Goal: Find specific page/section: Find specific page/section

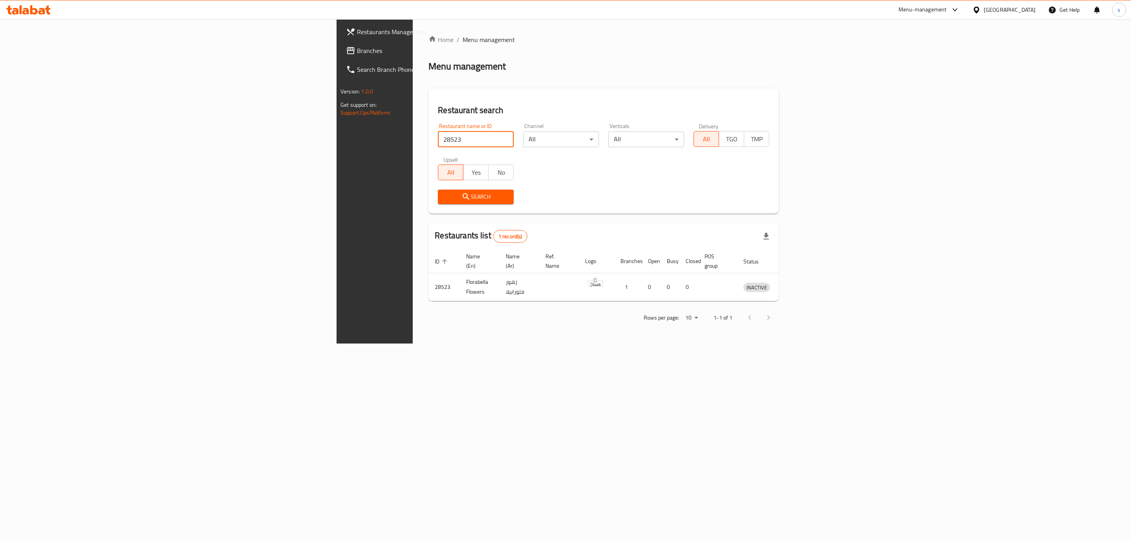
click at [438, 134] on input "28523" at bounding box center [476, 140] width 76 height 16
type input "2"
click at [429, 89] on div "Restaurant search Restaurant name or ID Restaurant name or ID Channel All ​ Ver…" at bounding box center [604, 150] width 350 height 125
click at [779, 60] on div "Menu management" at bounding box center [604, 66] width 350 height 13
click at [918, 6] on div "Menu-management" at bounding box center [923, 9] width 48 height 9
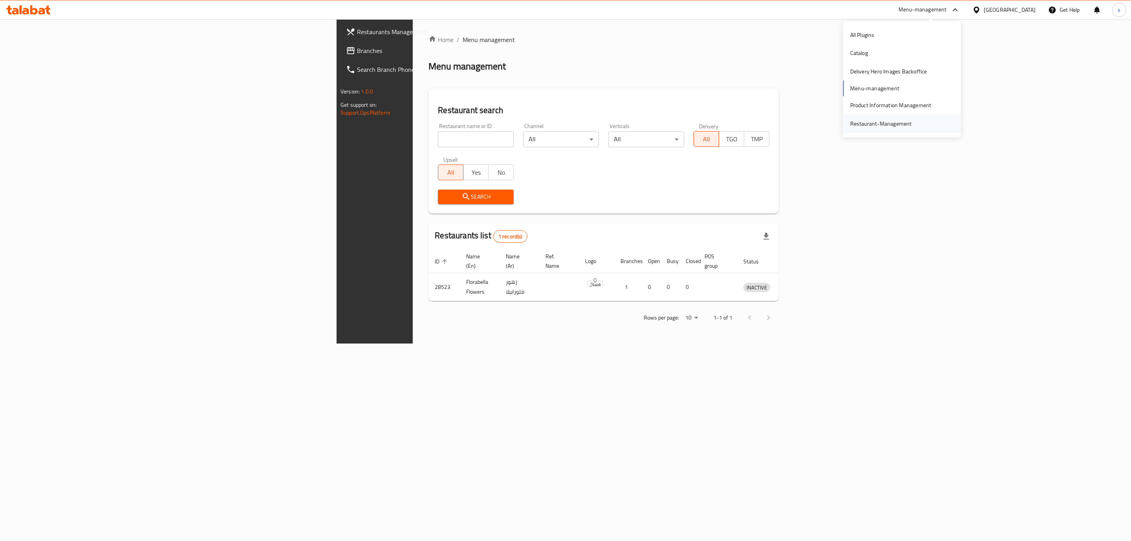
click at [894, 125] on div "Restaurant-Management" at bounding box center [881, 123] width 62 height 9
